Goal: Communication & Community: Answer question/provide support

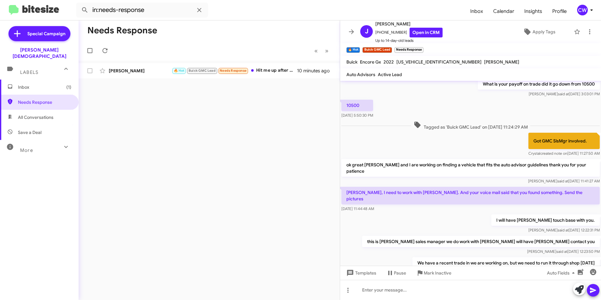
scroll to position [218, 0]
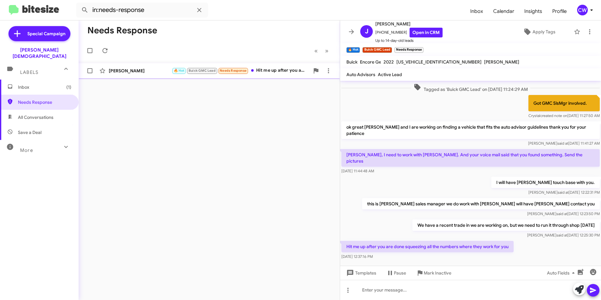
click at [269, 70] on div "🔥 Hot Buick GMC Lead Needs Response Hit me up after you are done squeezing all …" at bounding box center [241, 70] width 138 height 7
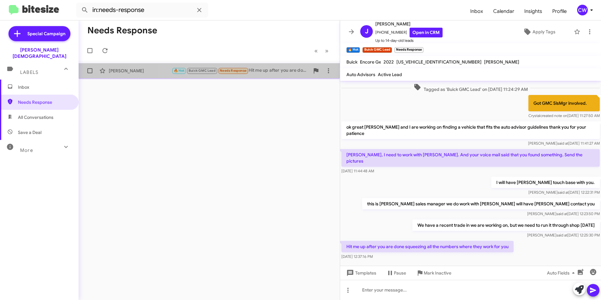
click at [231, 71] on span "Needs Response" at bounding box center [233, 71] width 27 height 4
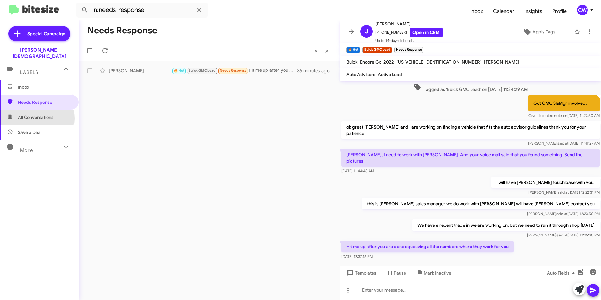
click at [36, 114] on span "All Conversations" at bounding box center [36, 117] width 36 height 6
type input "in:all-conversations"
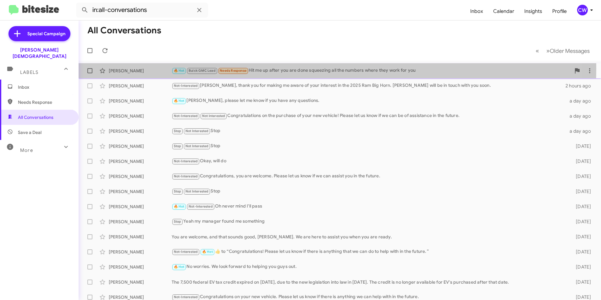
click at [270, 69] on div "🔥 Hot Buick GMC Lead Needs Response Hit me up after you are done squeezing all …" at bounding box center [371, 70] width 399 height 7
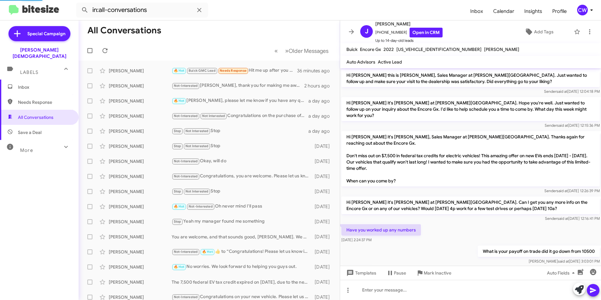
scroll to position [205, 0]
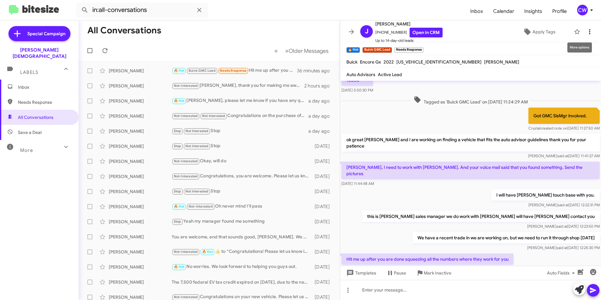
click at [586, 32] on icon at bounding box center [590, 32] width 8 height 8
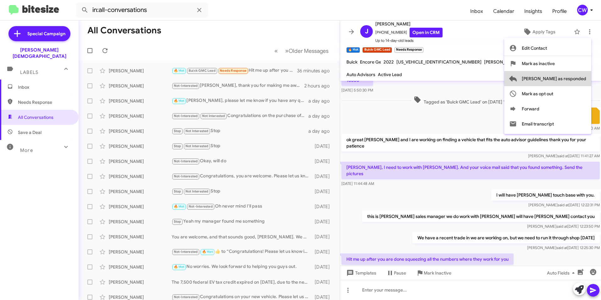
click at [583, 78] on span "[PERSON_NAME] as responded" at bounding box center [554, 78] width 64 height 15
